Goal: Transaction & Acquisition: Purchase product/service

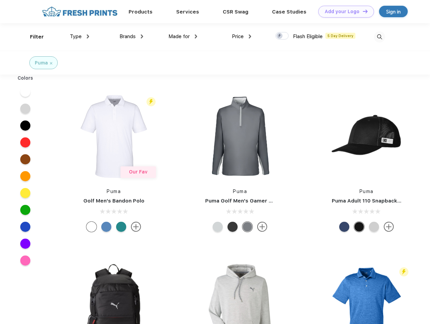
click at [344, 11] on link "Add your Logo Design Tool" at bounding box center [347, 12] width 56 height 12
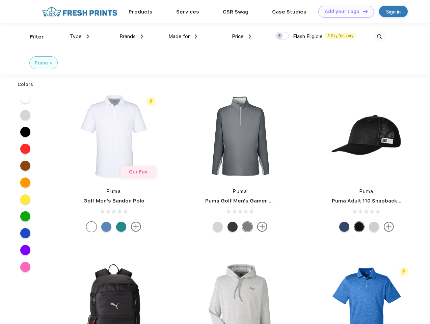
click at [0, 0] on div "Design Tool" at bounding box center [0, 0] width 0 height 0
click at [362, 11] on link "Add your Logo Design Tool" at bounding box center [347, 12] width 56 height 12
click at [32, 37] on div "Filter" at bounding box center [37, 37] width 14 height 8
click at [80, 36] on span "Type" at bounding box center [76, 36] width 12 height 6
click at [131, 36] on span "Brands" at bounding box center [128, 36] width 16 height 6
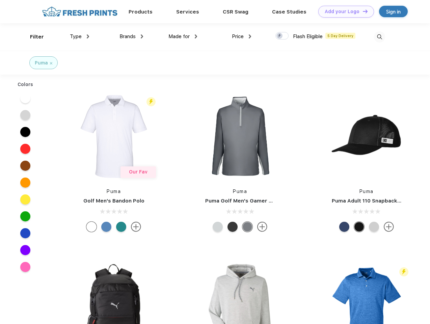
click at [183, 36] on span "Made for" at bounding box center [179, 36] width 21 height 6
click at [242, 36] on span "Price" at bounding box center [238, 36] width 12 height 6
click at [282, 36] on div at bounding box center [282, 35] width 13 height 7
click at [280, 36] on input "checkbox" at bounding box center [278, 34] width 4 height 4
click at [380, 37] on img at bounding box center [379, 36] width 11 height 11
